Goal: Entertainment & Leisure: Consume media (video, audio)

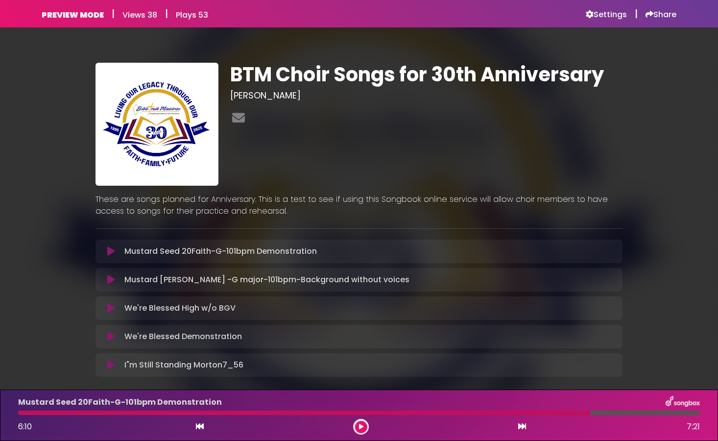
scroll to position [49, 0]
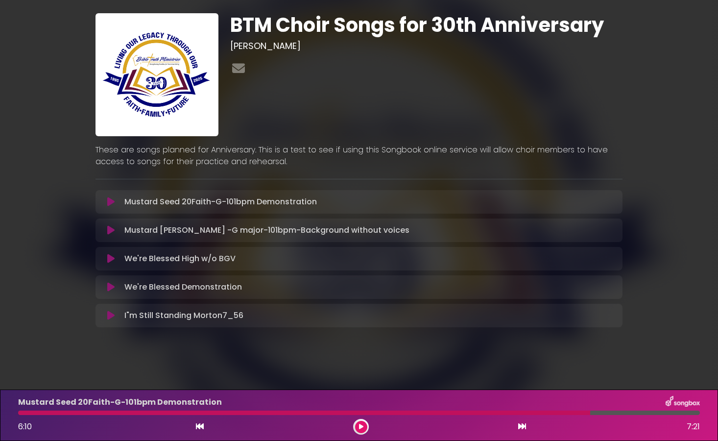
click at [250, 236] on p "Mustard [PERSON_NAME] -G major-101bpm-Background without voices Loading Track..." at bounding box center [266, 230] width 285 height 12
click at [111, 233] on icon at bounding box center [110, 230] width 7 height 10
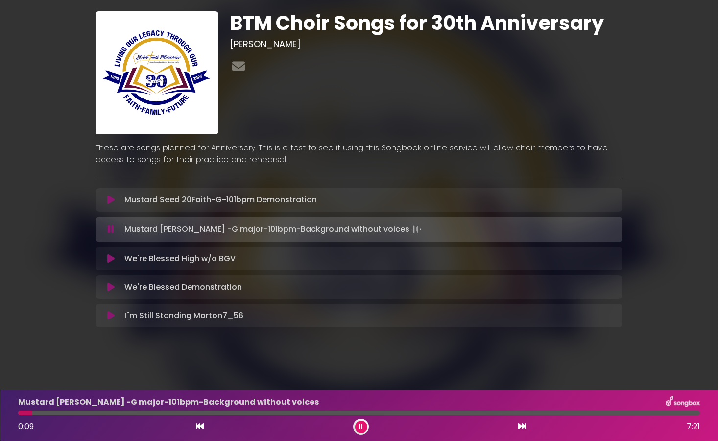
scroll to position [51, 0]
click at [363, 426] on button at bounding box center [361, 427] width 12 height 12
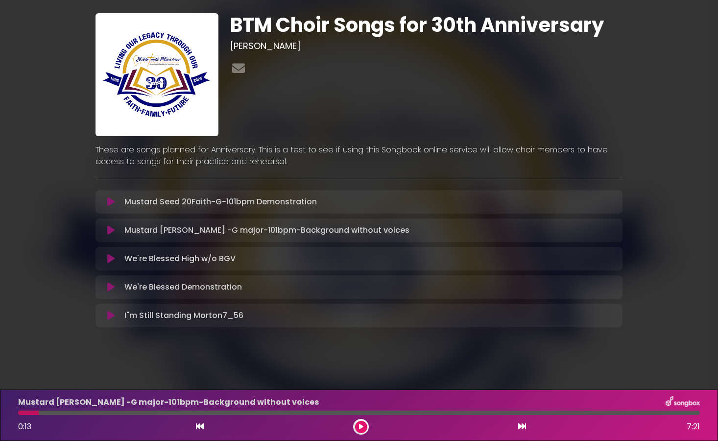
scroll to position [49, 0]
click at [200, 428] on icon at bounding box center [200, 426] width 8 height 8
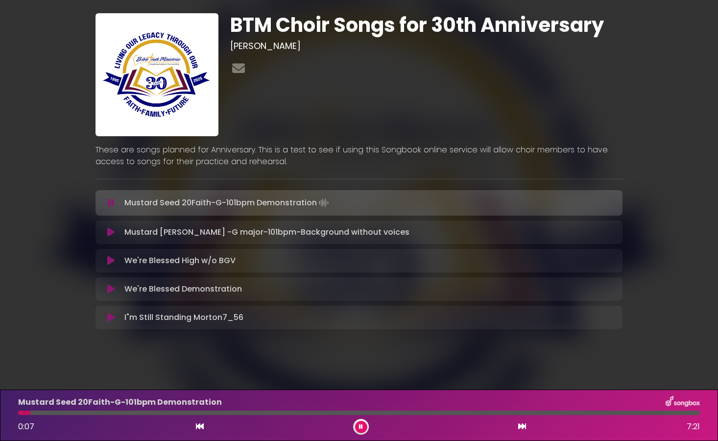
click at [363, 429] on button at bounding box center [361, 427] width 12 height 12
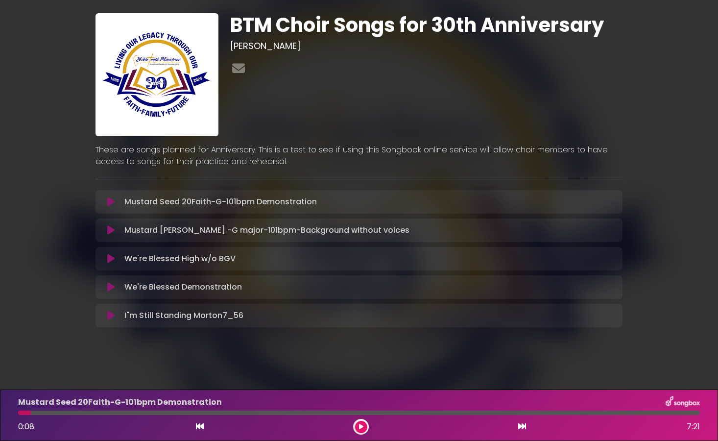
click at [198, 426] on icon at bounding box center [200, 426] width 8 height 8
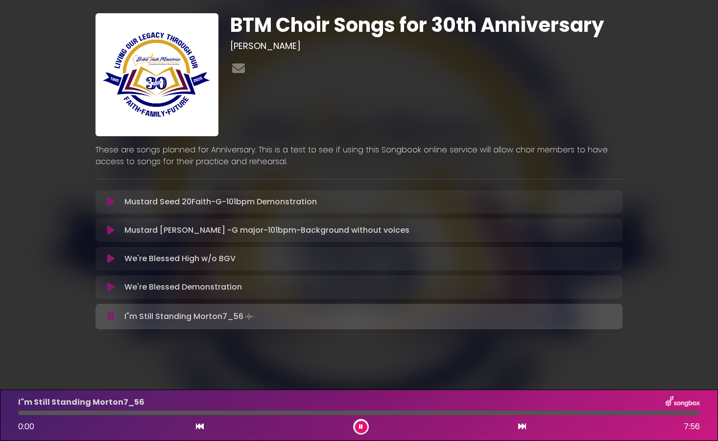
click at [111, 233] on icon at bounding box center [110, 230] width 7 height 10
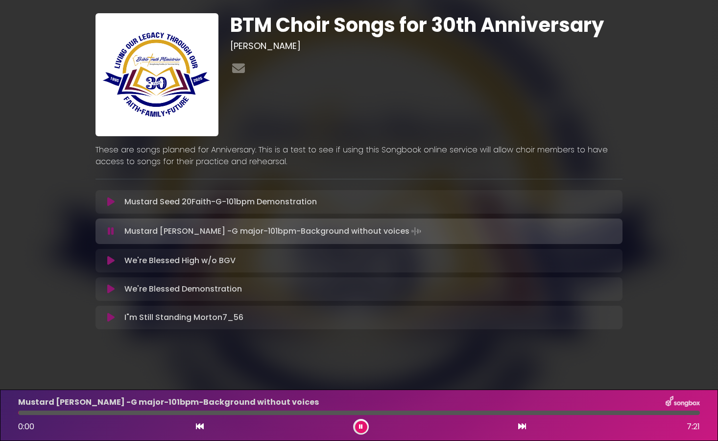
click at [112, 229] on icon at bounding box center [111, 231] width 6 height 10
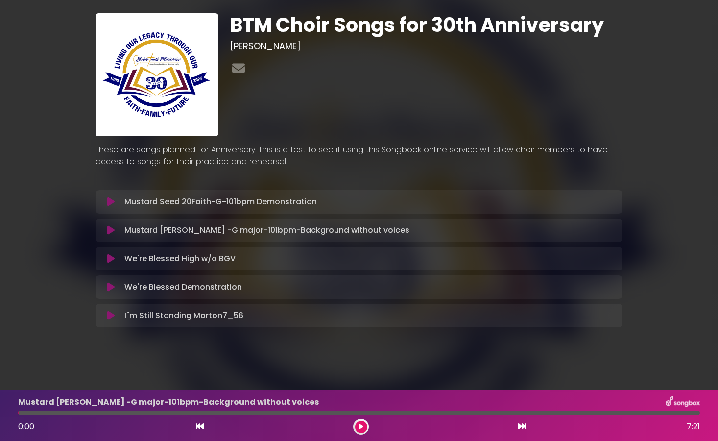
click at [113, 231] on icon at bounding box center [110, 230] width 7 height 10
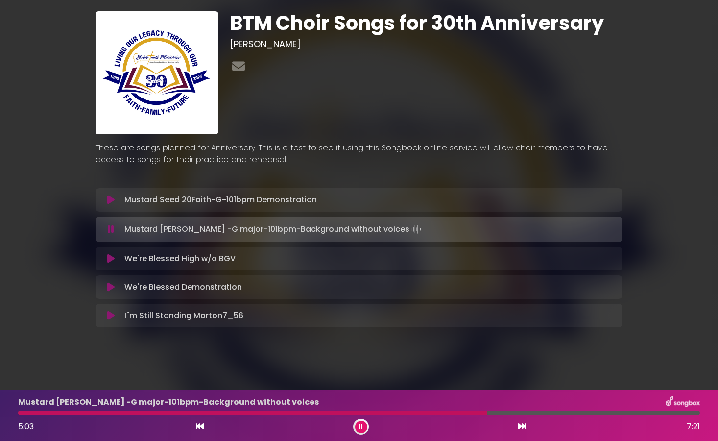
scroll to position [50, 0]
click at [364, 429] on button at bounding box center [361, 427] width 12 height 12
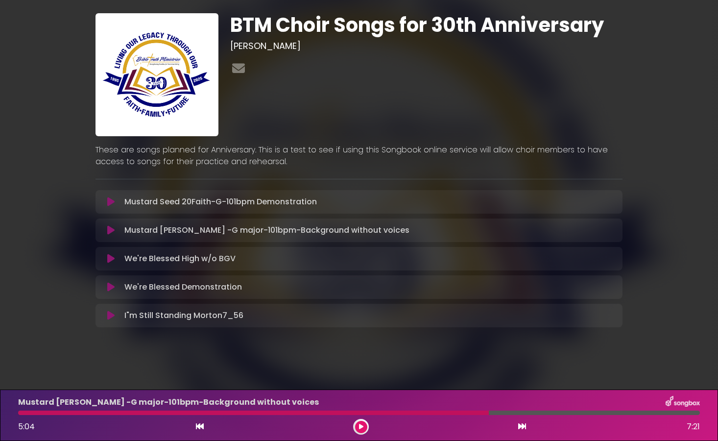
click at [276, 415] on div "Mustard [PERSON_NAME] -G major-101bpm-Background without voices 5:04 7:21" at bounding box center [358, 415] width 693 height 39
drag, startPoint x: 487, startPoint y: 415, endPoint x: 282, endPoint y: 417, distance: 204.7
click at [283, 417] on div "Mustard [PERSON_NAME] -G major-101bpm-Background without voices 5:04 7:21" at bounding box center [358, 415] width 693 height 39
click at [340, 415] on div "Mustard [PERSON_NAME] -G major-101bpm-Background without voices 5:04 7:21" at bounding box center [358, 415] width 693 height 39
drag, startPoint x: 333, startPoint y: 415, endPoint x: 339, endPoint y: 416, distance: 5.5
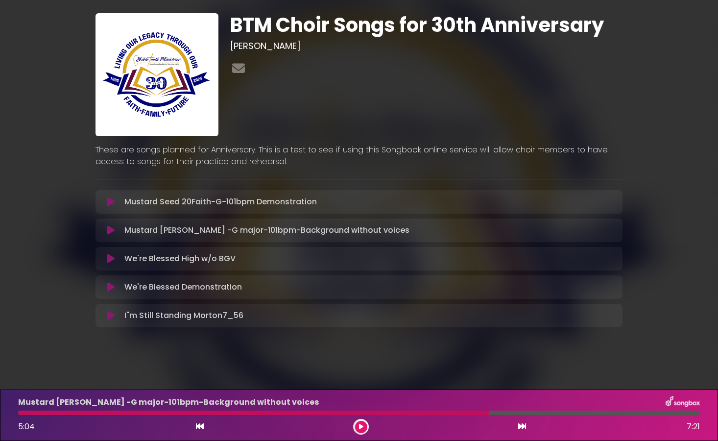
click at [340, 415] on div "Mustard [PERSON_NAME] -G major-101bpm-Background without voices 5:04 7:21" at bounding box center [358, 415] width 693 height 39
click at [359, 427] on icon at bounding box center [361, 427] width 4 height 6
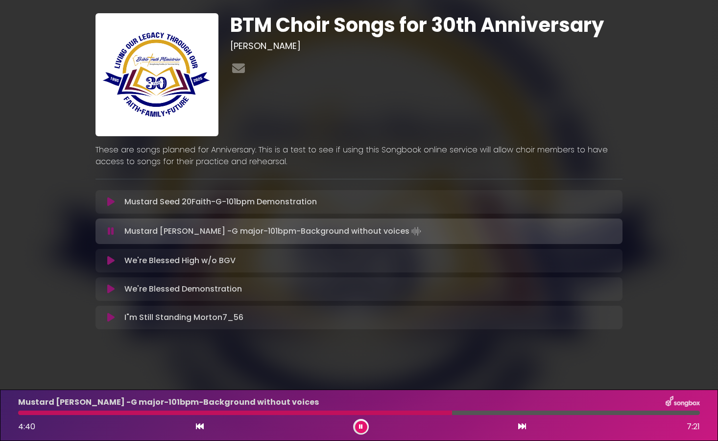
click at [360, 426] on icon at bounding box center [361, 427] width 4 height 6
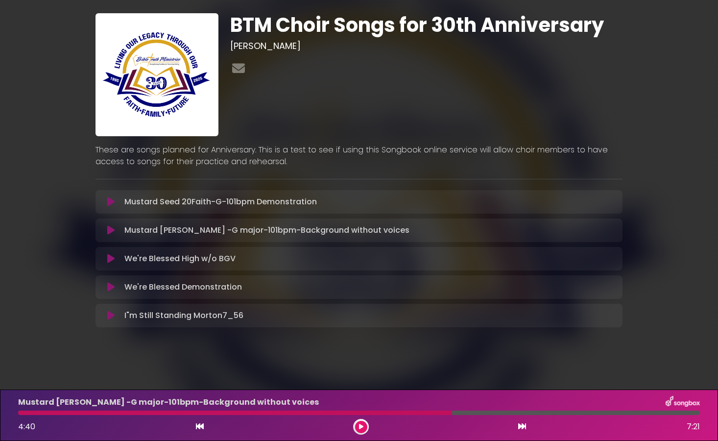
click at [325, 414] on div at bounding box center [235, 412] width 434 height 4
click at [360, 429] on icon at bounding box center [361, 427] width 4 height 6
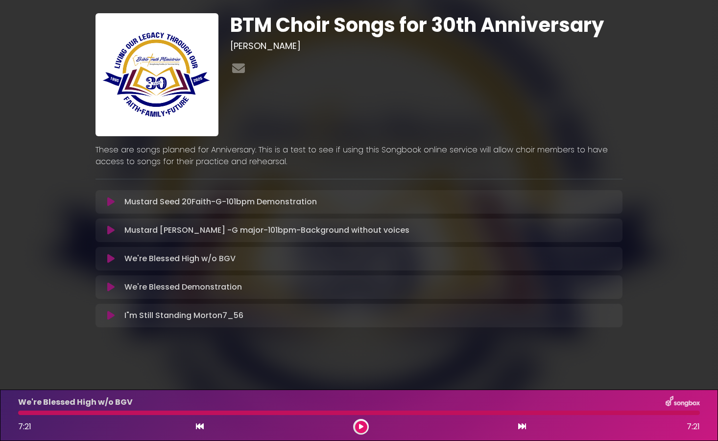
click at [362, 426] on icon at bounding box center [361, 427] width 4 height 6
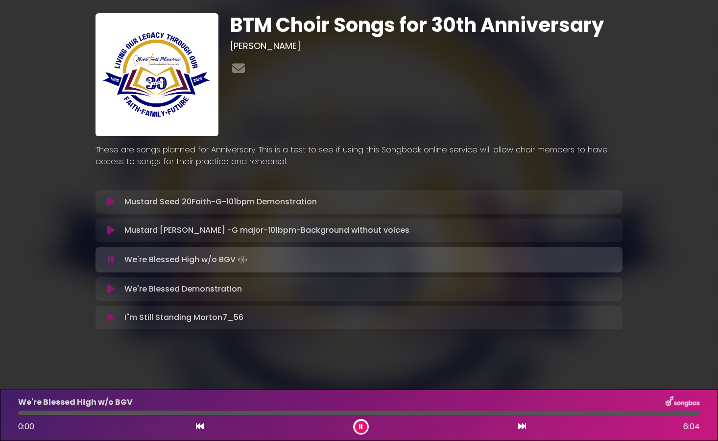
click at [362, 426] on icon at bounding box center [361, 427] width 4 height 6
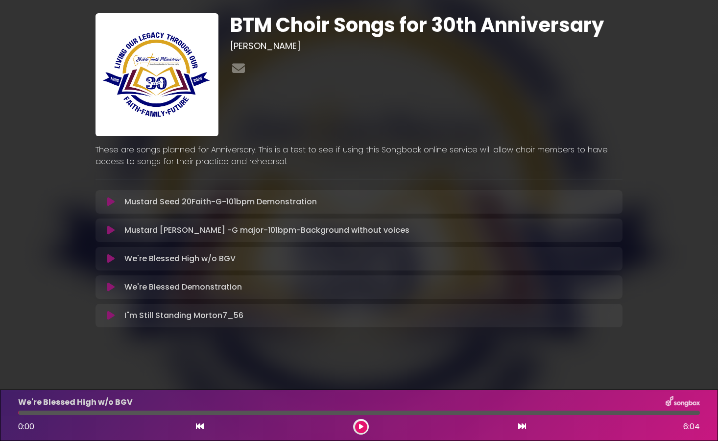
click at [220, 316] on p "I"m Still Standing Morton7_56 Loading Track..." at bounding box center [183, 315] width 119 height 12
click at [112, 316] on icon at bounding box center [110, 315] width 7 height 10
